Goal: Information Seeking & Learning: Check status

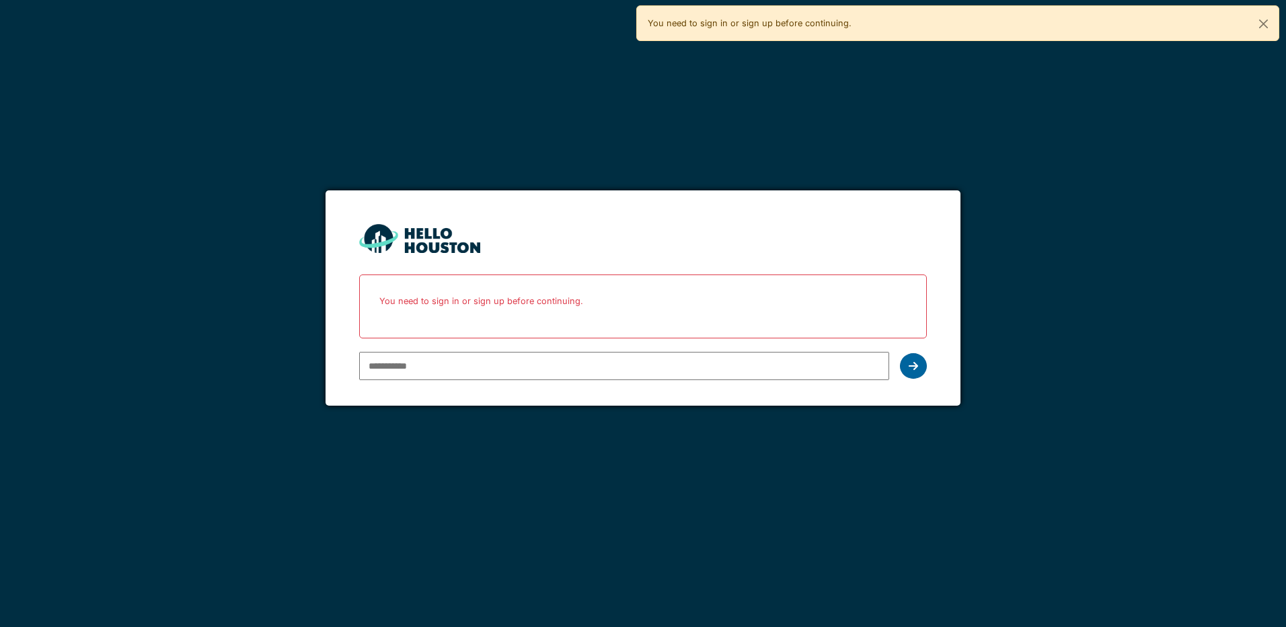
type input "**********"
click at [917, 363] on icon at bounding box center [913, 365] width 9 height 11
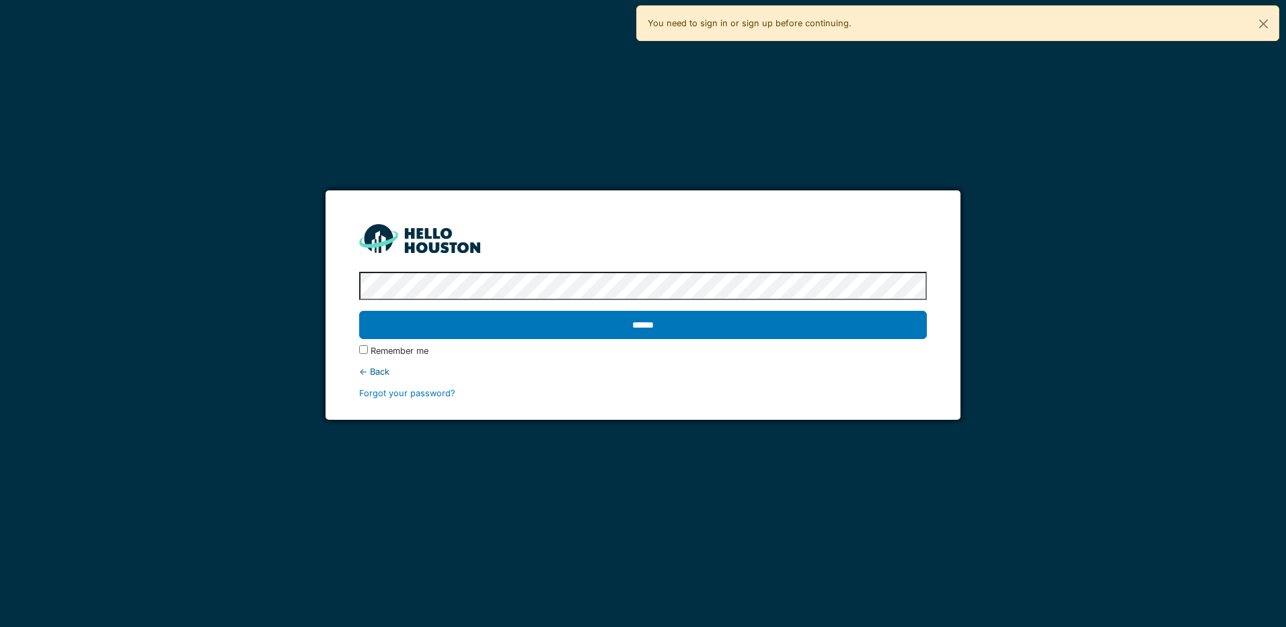
click at [377, 351] on label "Remember me" at bounding box center [400, 350] width 58 height 13
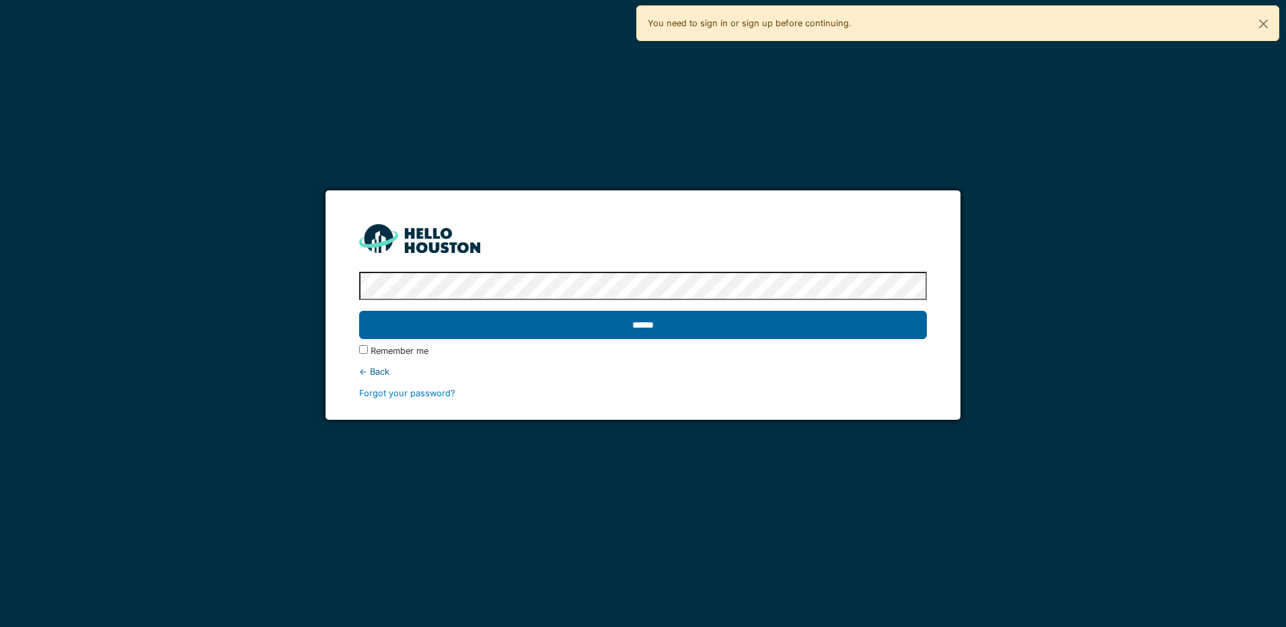
click at [535, 327] on input "******" at bounding box center [642, 325] width 567 height 28
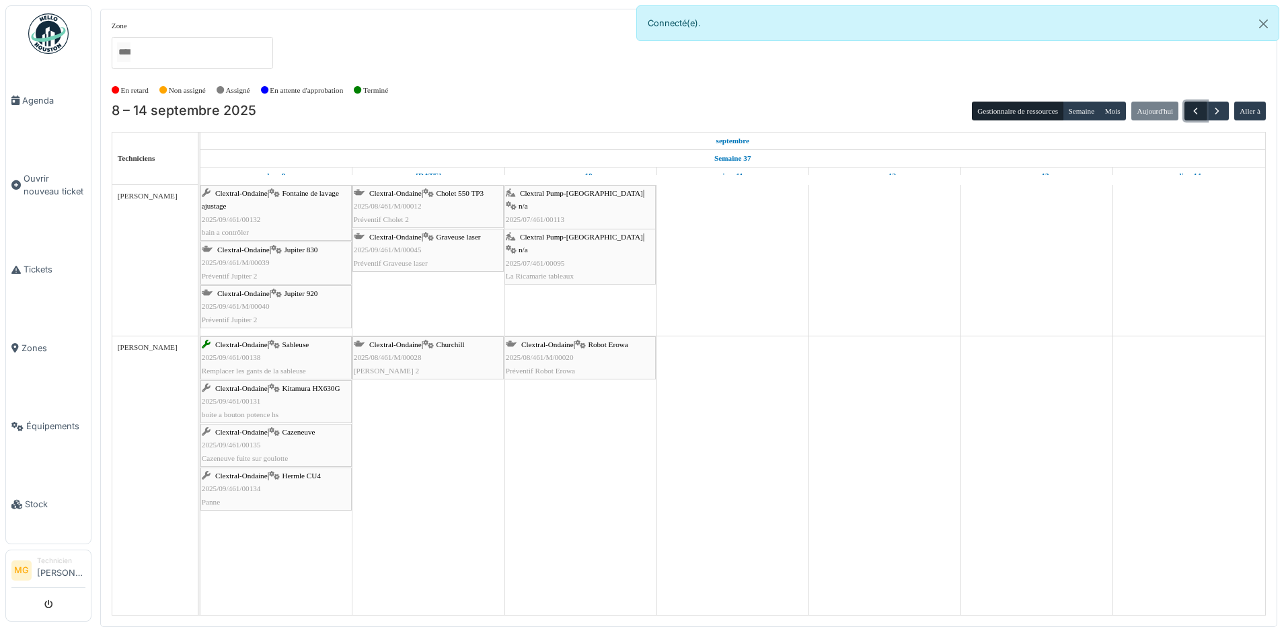
click at [1193, 110] on span "button" at bounding box center [1195, 111] width 11 height 11
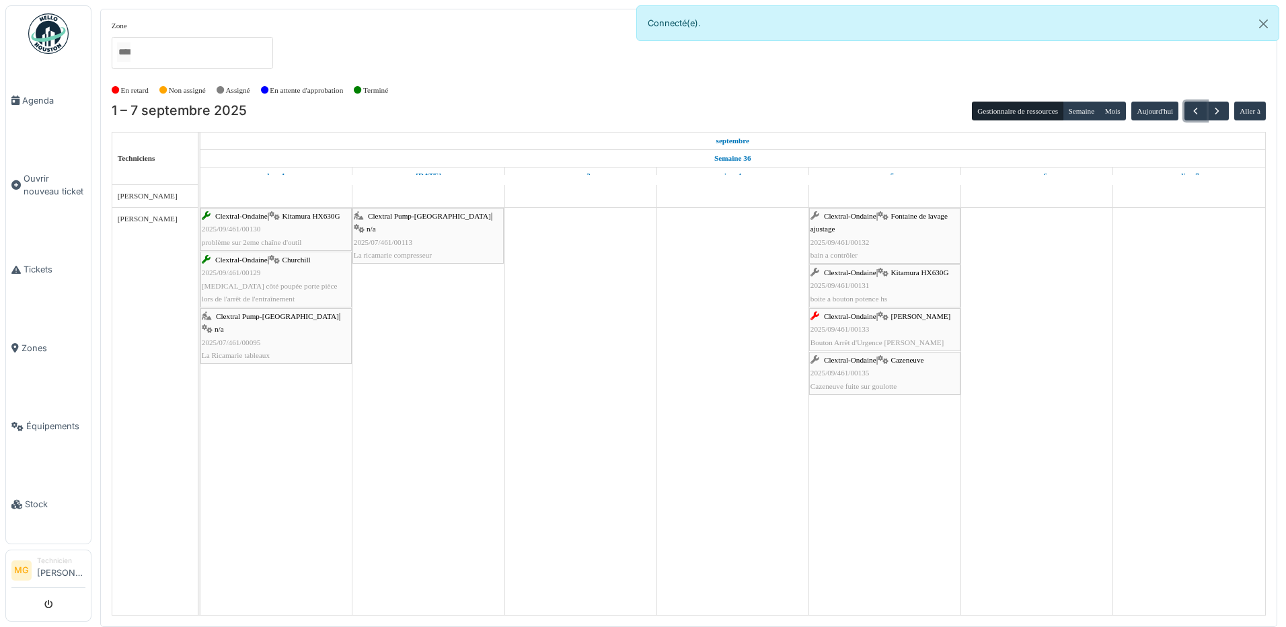
click at [256, 288] on span "[MEDICAL_DATA] côté poupée porte pièce lors de l'arrêt de l'entraînement" at bounding box center [270, 292] width 136 height 21
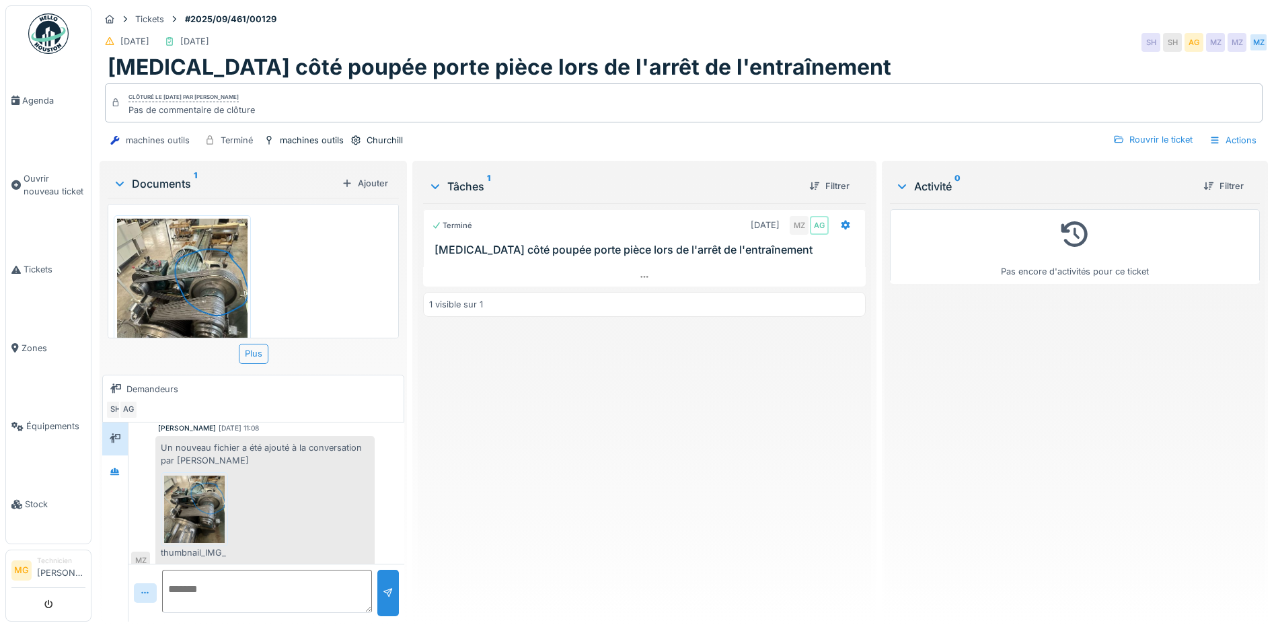
scroll to position [10, 0]
click at [258, 344] on div "Plus" at bounding box center [254, 354] width 30 height 20
click at [194, 284] on img at bounding box center [182, 305] width 130 height 173
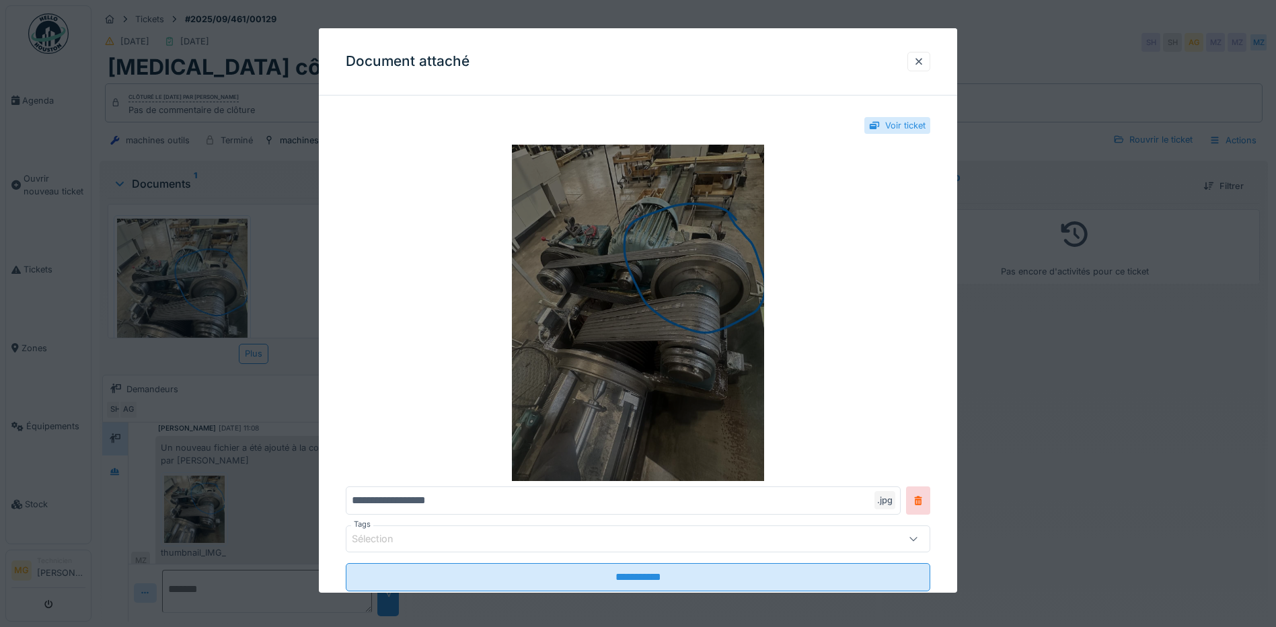
click at [725, 286] on img at bounding box center [638, 313] width 584 height 336
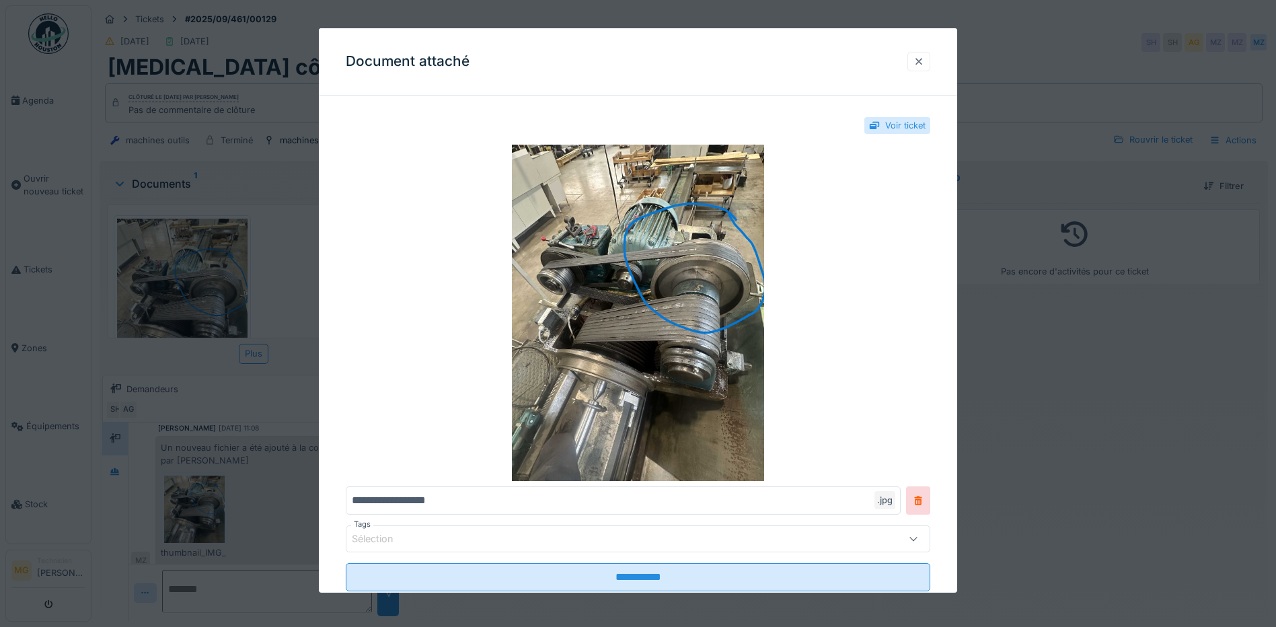
click at [923, 65] on div at bounding box center [918, 61] width 11 height 13
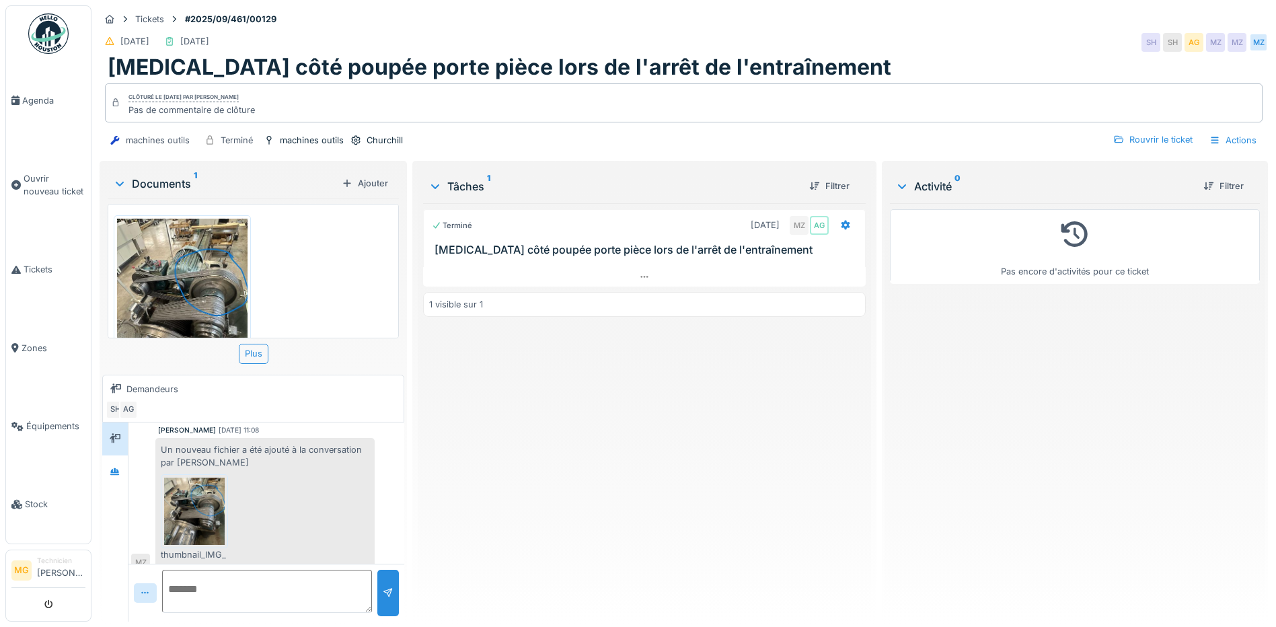
scroll to position [272, 0]
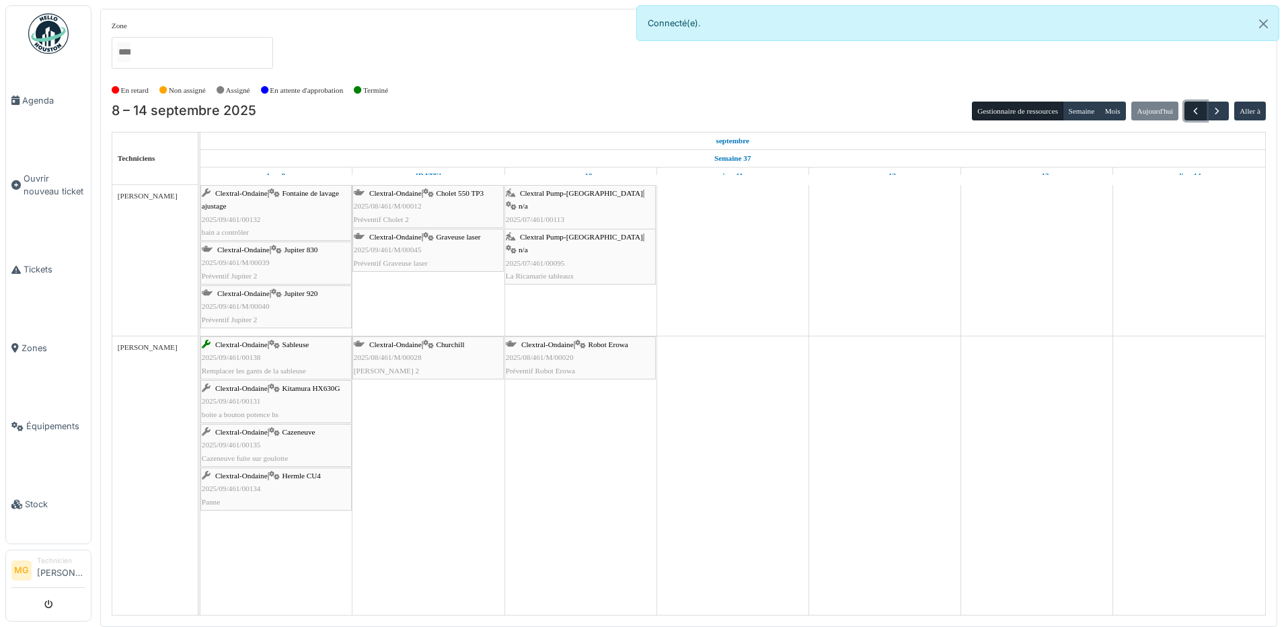
click at [1193, 110] on span "button" at bounding box center [1195, 111] width 11 height 11
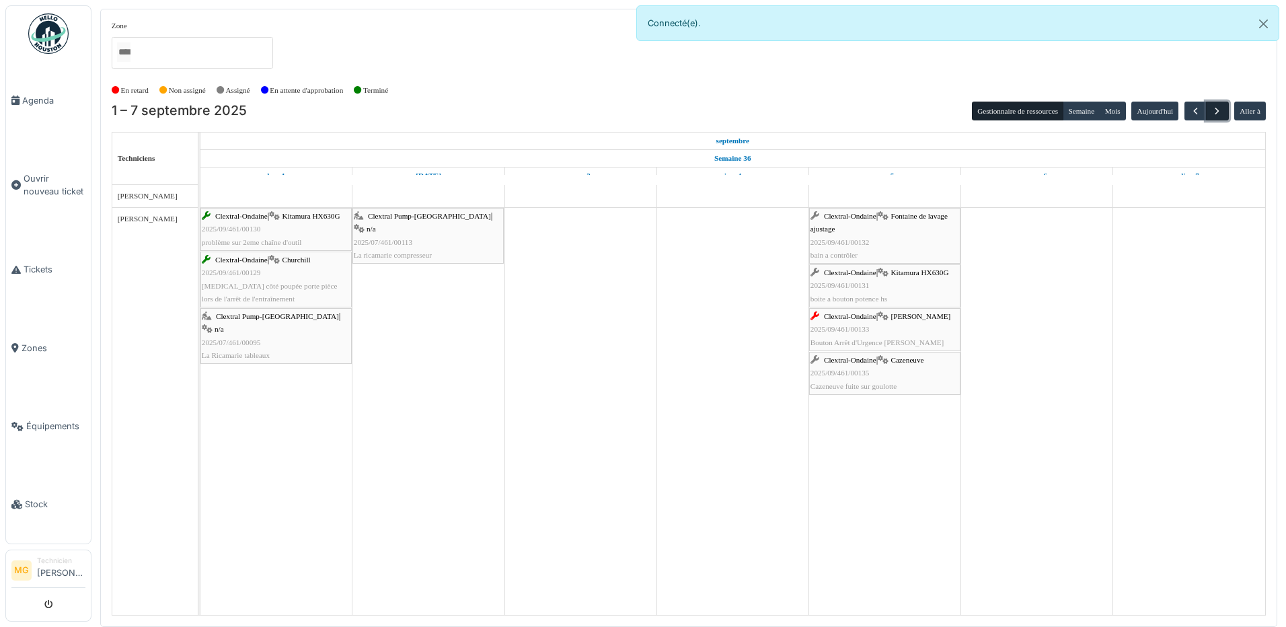
click at [1217, 111] on span "button" at bounding box center [1216, 111] width 11 height 11
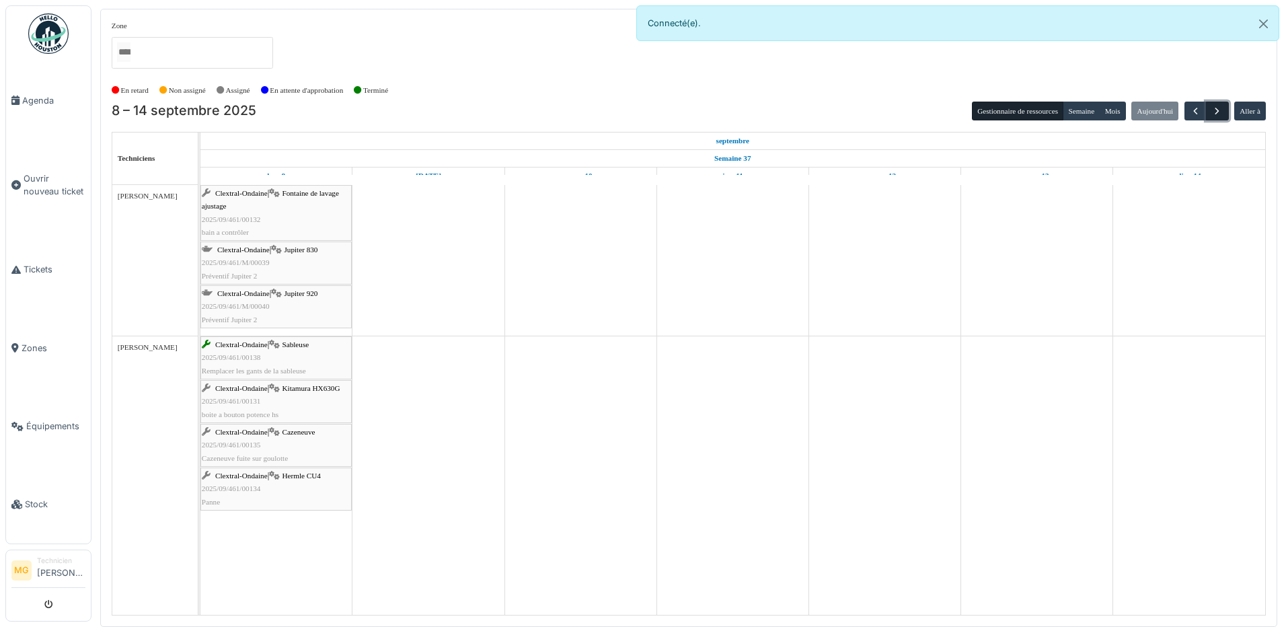
click at [1217, 111] on span "button" at bounding box center [1216, 111] width 11 height 11
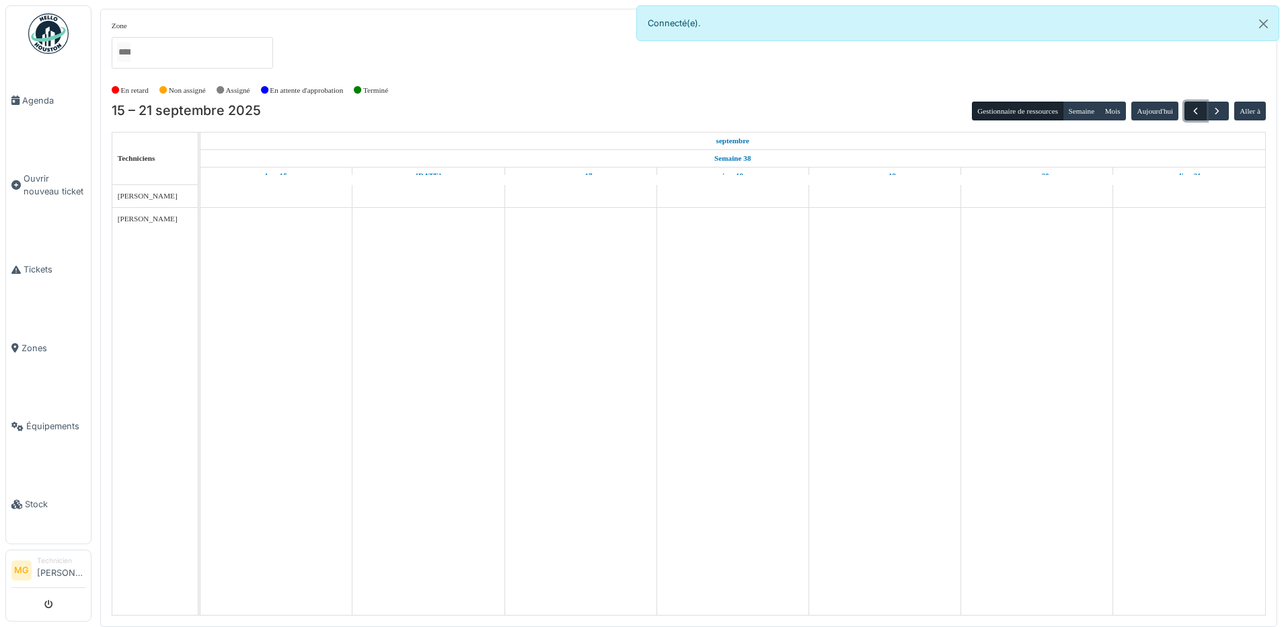
click at [1193, 111] on span "button" at bounding box center [1195, 111] width 11 height 11
